Goal: Task Accomplishment & Management: Manage account settings

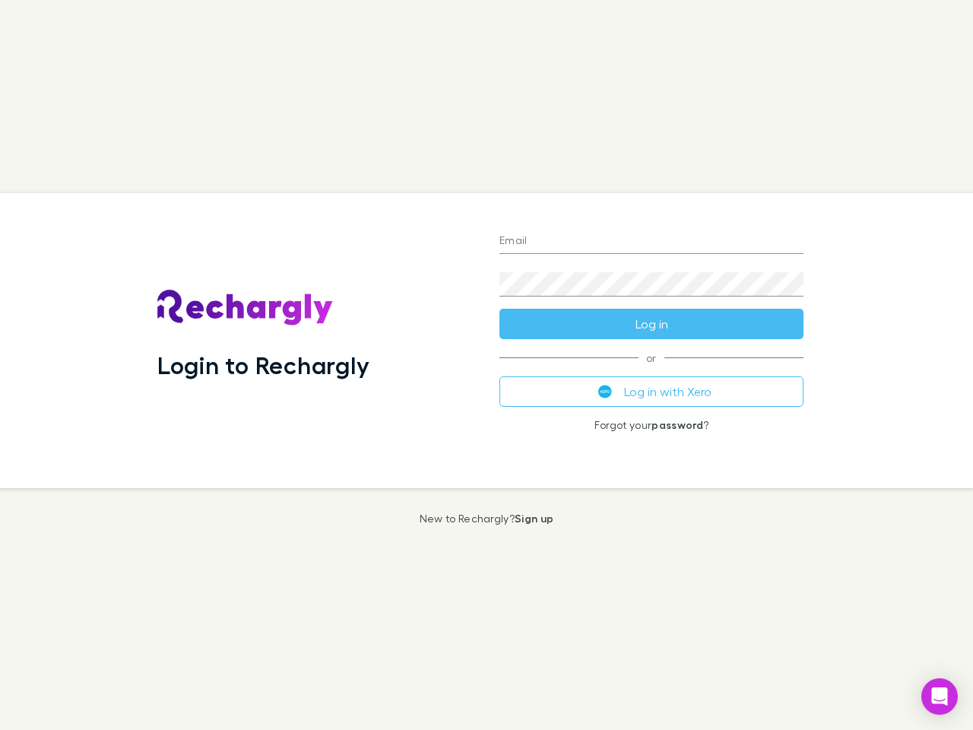
click at [486, 365] on div "Login to Rechargly" at bounding box center [316, 340] width 342 height 295
click at [651, 242] on input "Email" at bounding box center [651, 242] width 304 height 24
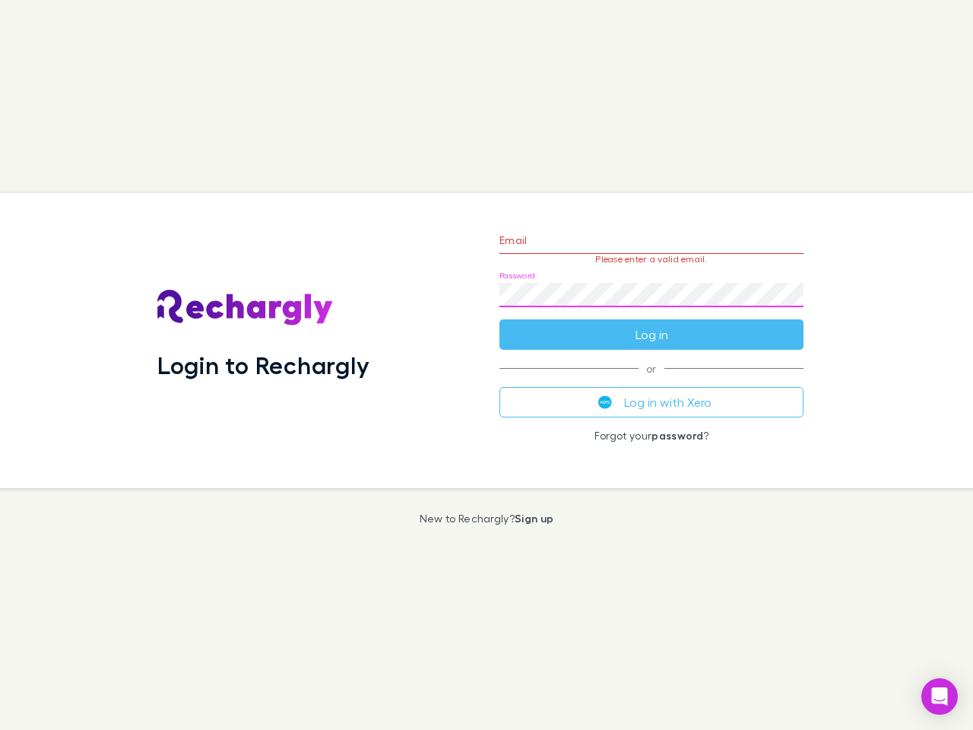
click at [651, 324] on form "Email Please enter a valid email. Password Log in" at bounding box center [651, 283] width 304 height 132
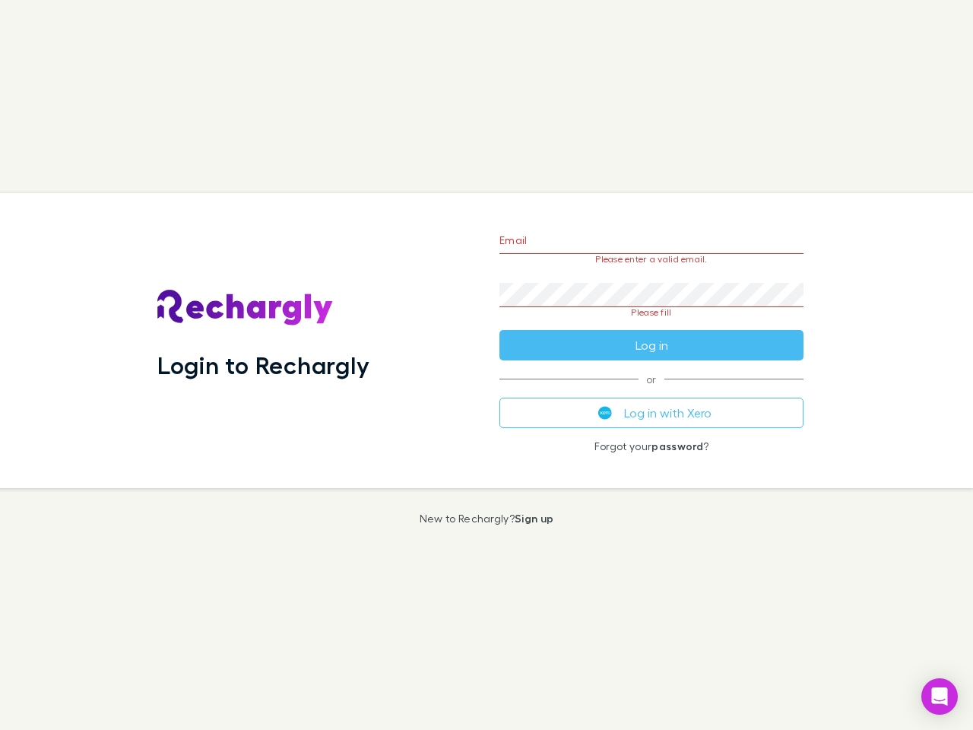
click at [651, 391] on div "Email Please enter a valid email. Password Please fill Log in or Log in with Xe…" at bounding box center [651, 340] width 328 height 295
click at [939, 696] on icon "Open Intercom Messenger" at bounding box center [940, 696] width 16 height 18
